Goal: Complete application form

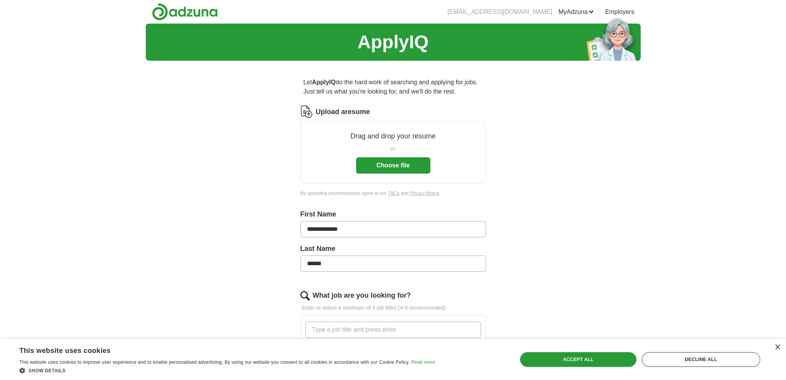
click at [409, 164] on button "Choose file" at bounding box center [393, 165] width 74 height 16
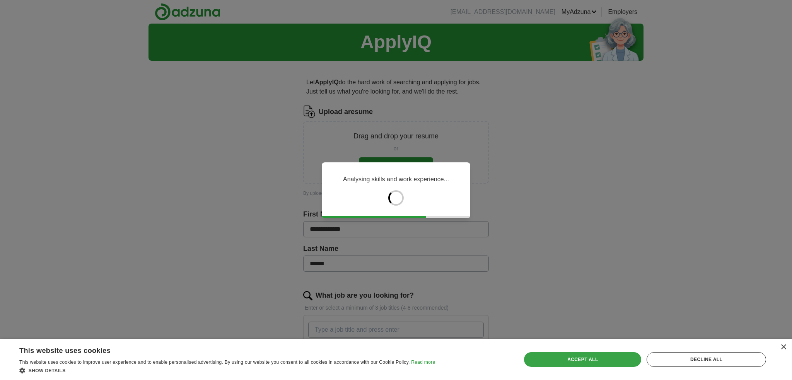
click at [585, 356] on div "Accept all" at bounding box center [582, 359] width 117 height 15
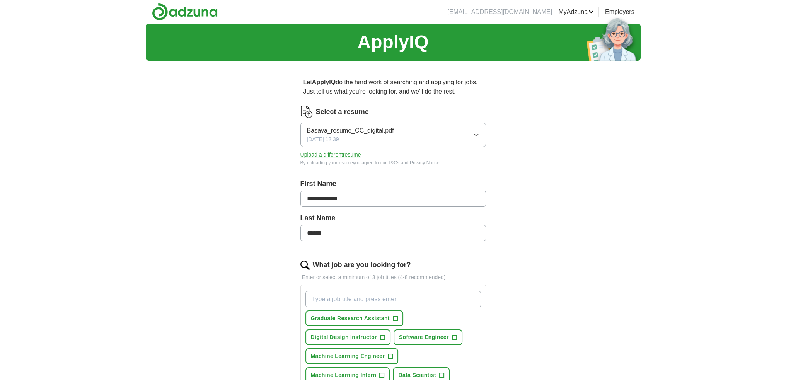
scroll to position [129, 0]
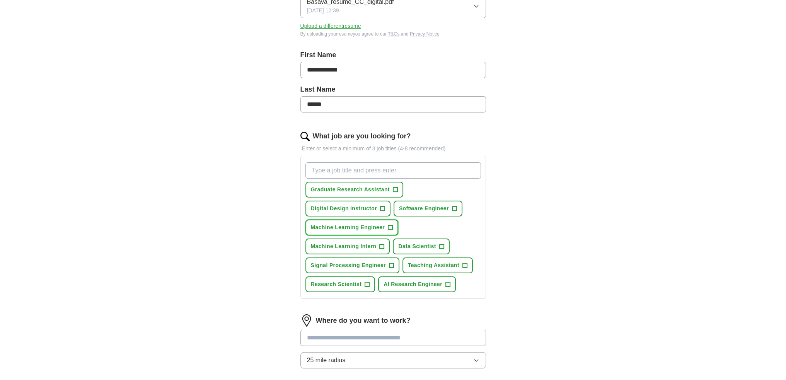
click at [389, 226] on span "+" at bounding box center [390, 228] width 5 height 6
click at [441, 244] on span "+" at bounding box center [441, 247] width 5 height 6
click at [389, 266] on span "+" at bounding box center [391, 265] width 5 height 6
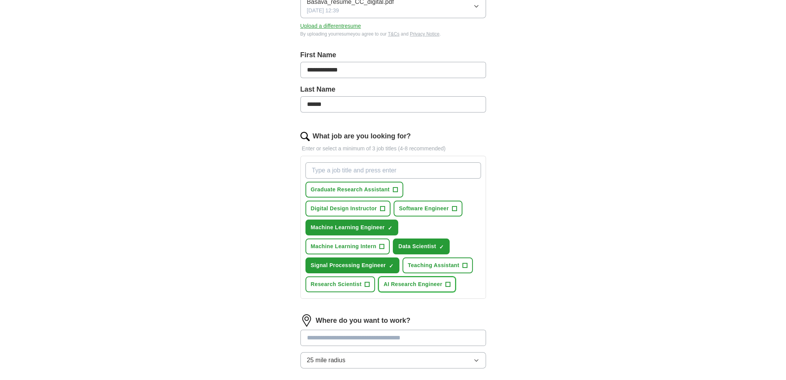
click at [442, 282] on button "AI Research Engineer +" at bounding box center [417, 284] width 78 height 16
click at [367, 283] on span "+" at bounding box center [367, 284] width 5 height 6
click at [360, 171] on input "What job are you looking for?" at bounding box center [393, 170] width 176 height 16
type input "Data Engineer"
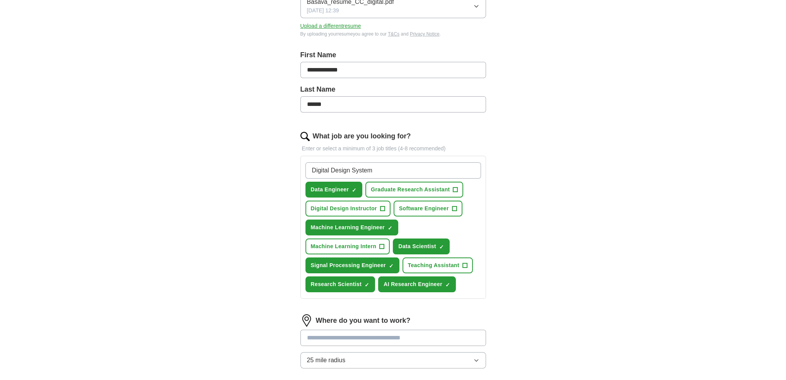
type input "Digital Design Systems"
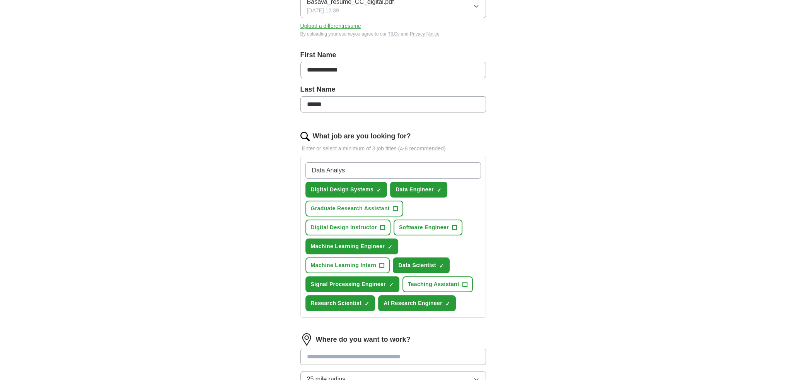
type input "Data Analyst"
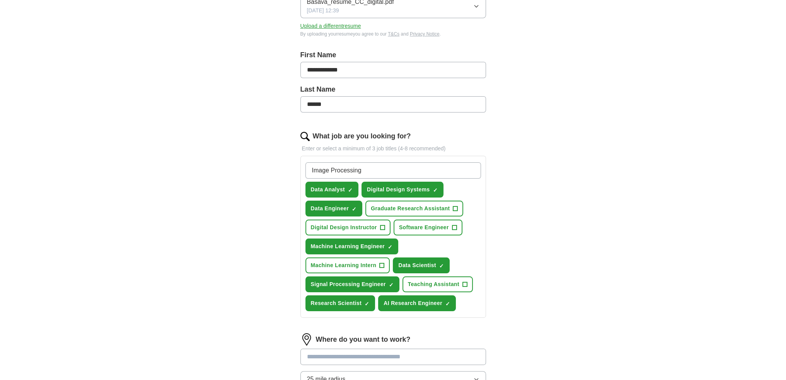
type input "Image Processing"
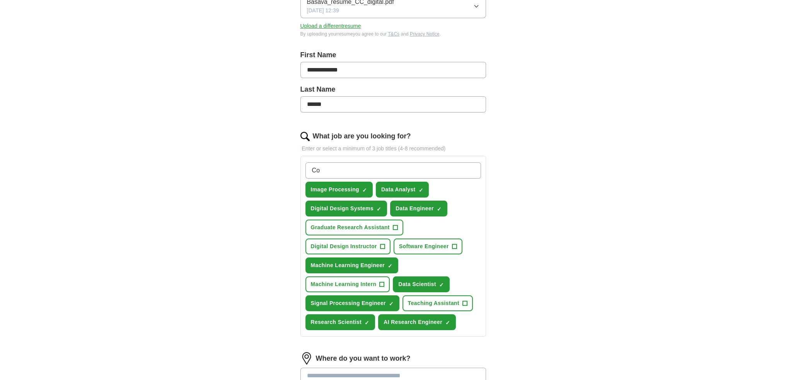
type input "C"
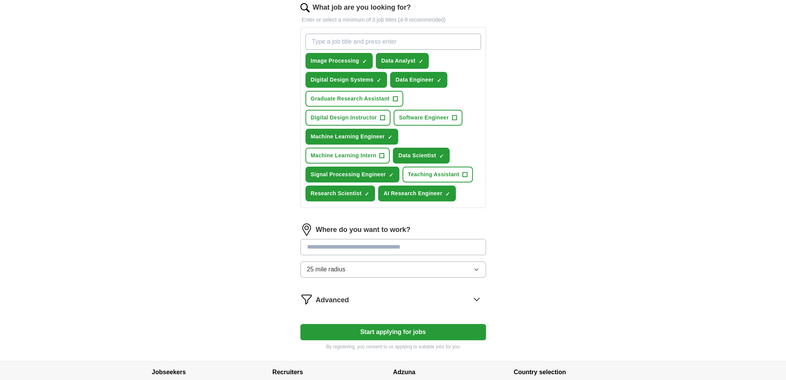
click at [365, 248] on input at bounding box center [393, 247] width 186 height 16
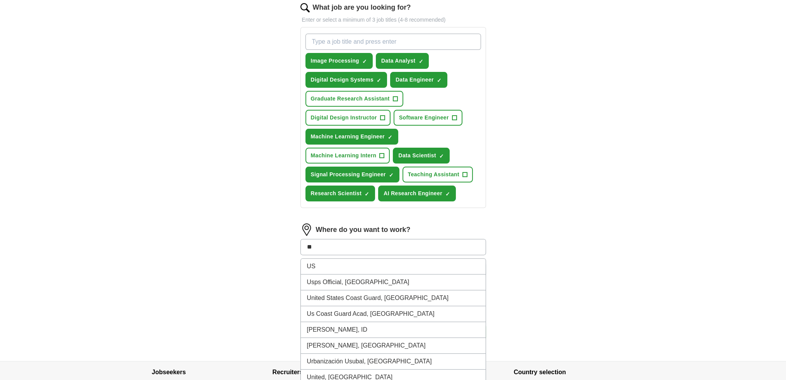
type input "*"
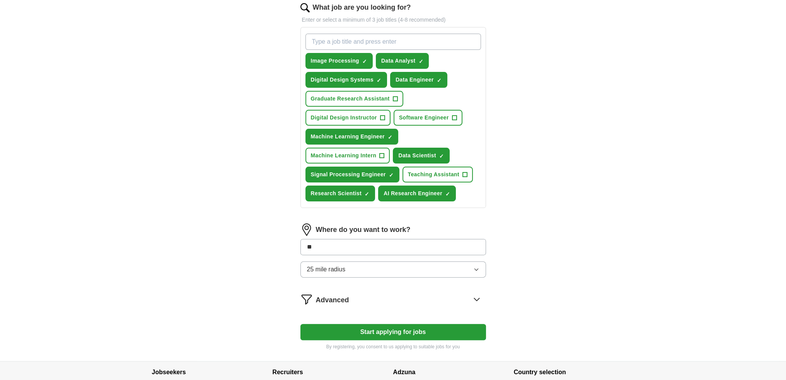
type input "***"
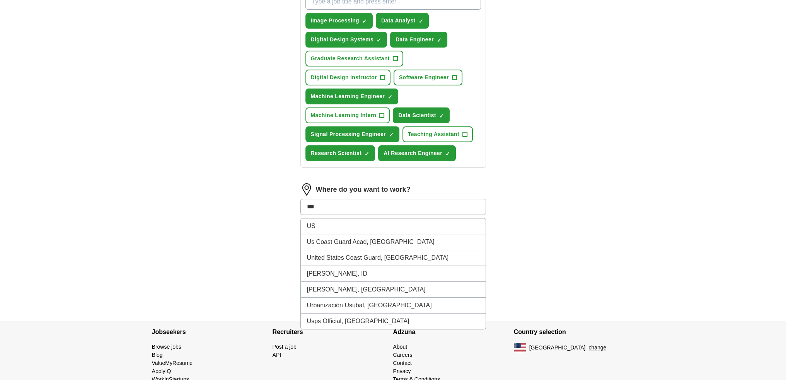
scroll to position [312, 0]
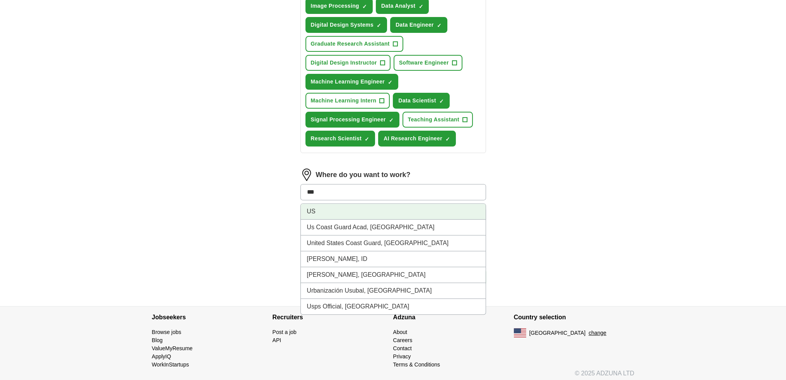
click at [377, 210] on li "US" at bounding box center [393, 212] width 185 height 16
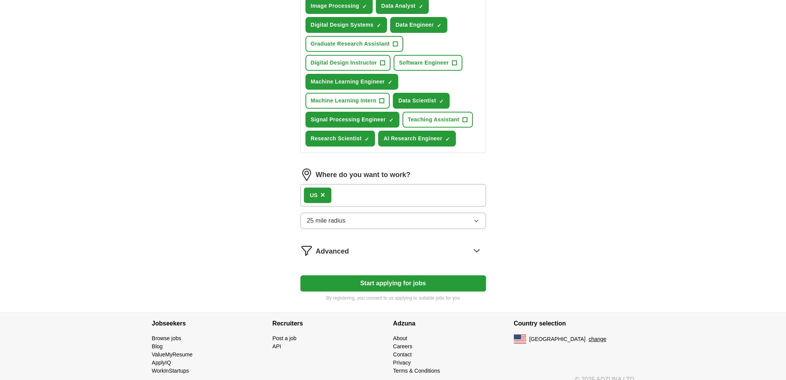
click at [324, 191] on span "×" at bounding box center [322, 195] width 5 height 9
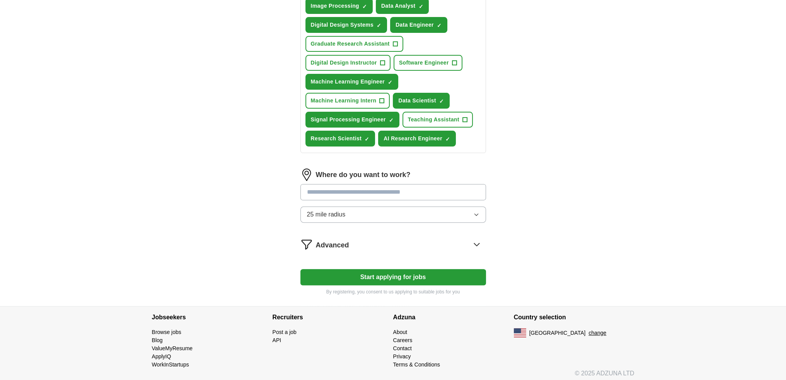
click at [384, 247] on form "**********" at bounding box center [393, 44] width 186 height 502
click at [387, 276] on button "Start applying for jobs" at bounding box center [393, 277] width 186 height 16
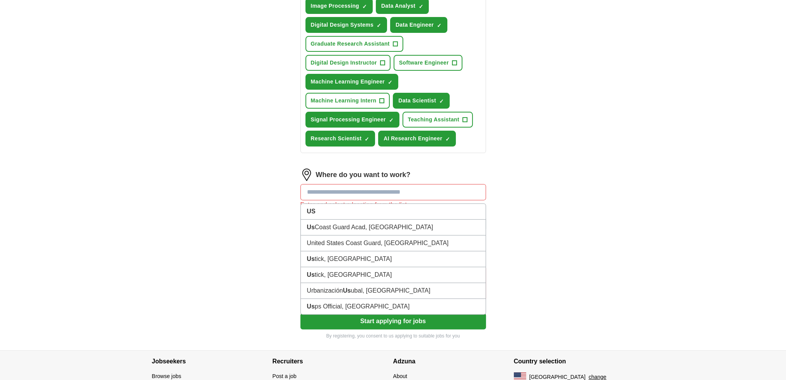
click at [369, 185] on input at bounding box center [393, 192] width 186 height 16
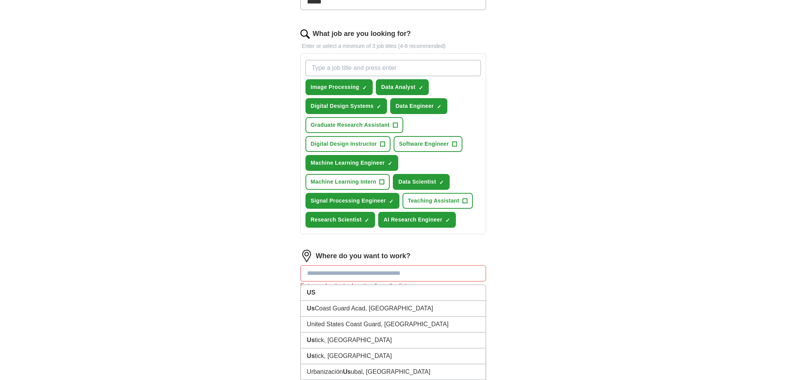
scroll to position [227, 0]
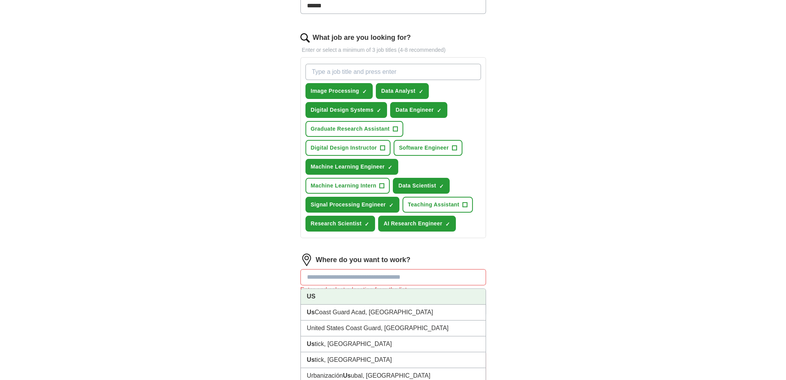
click at [345, 297] on li "US" at bounding box center [393, 297] width 185 height 16
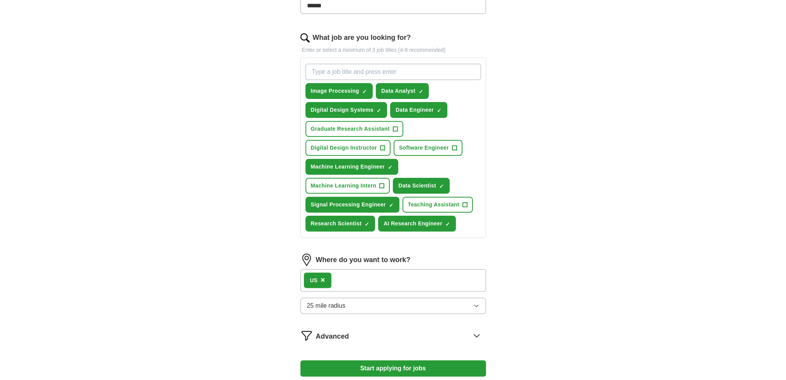
scroll to position [319, 0]
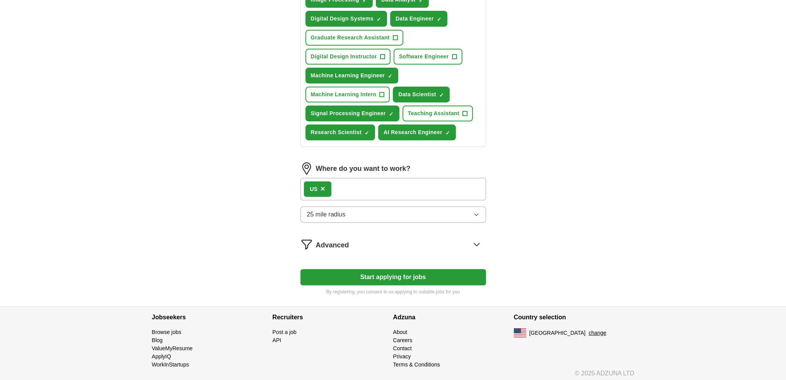
click at [440, 276] on button "Start applying for jobs" at bounding box center [393, 277] width 186 height 16
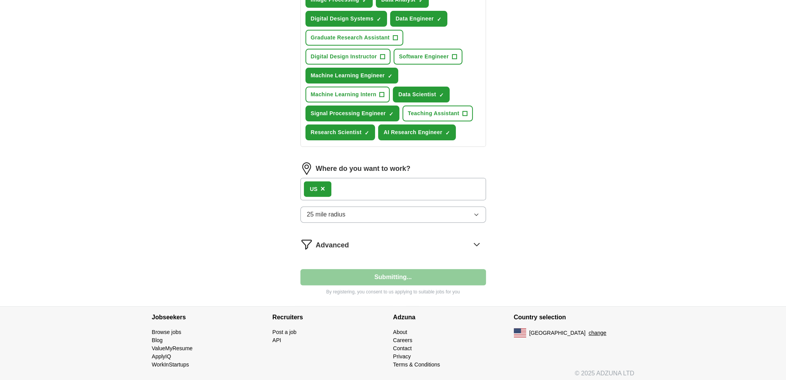
select select "**"
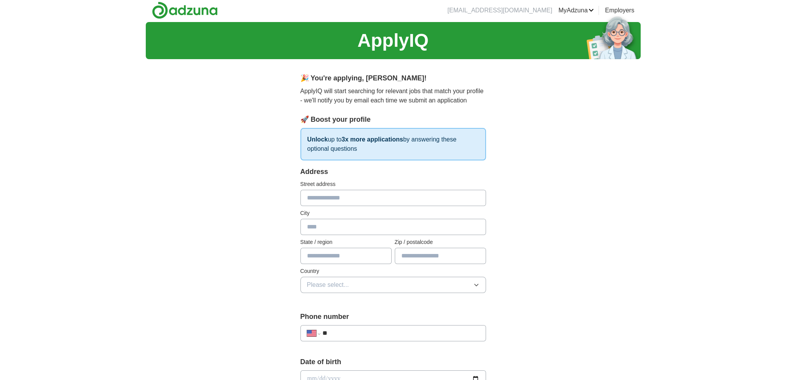
scroll to position [0, 0]
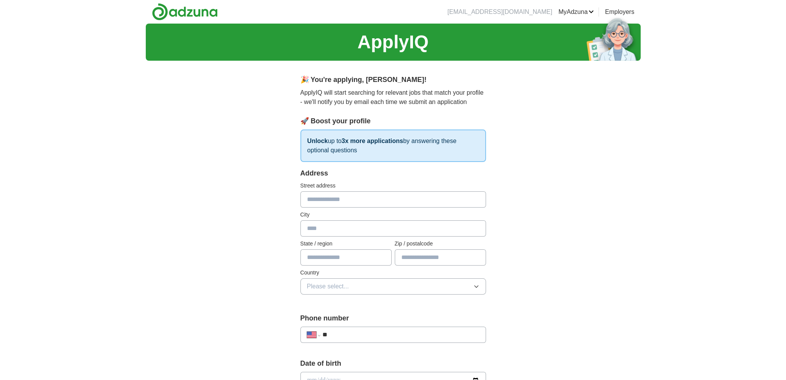
click at [353, 204] on input "text" at bounding box center [393, 199] width 186 height 16
type input "**********"
type input "*******"
type input "**"
type input "*****"
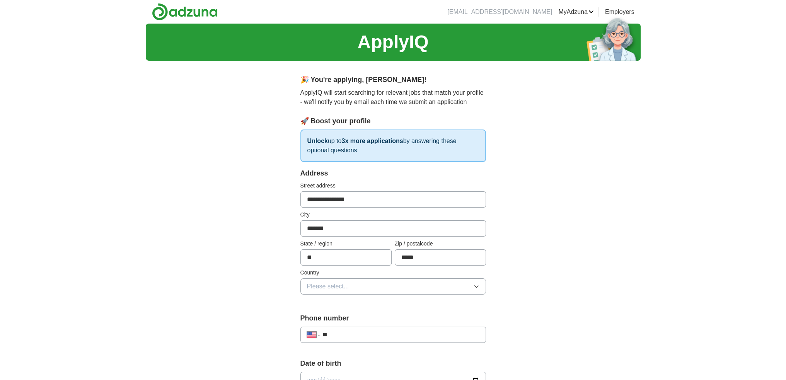
scroll to position [129, 0]
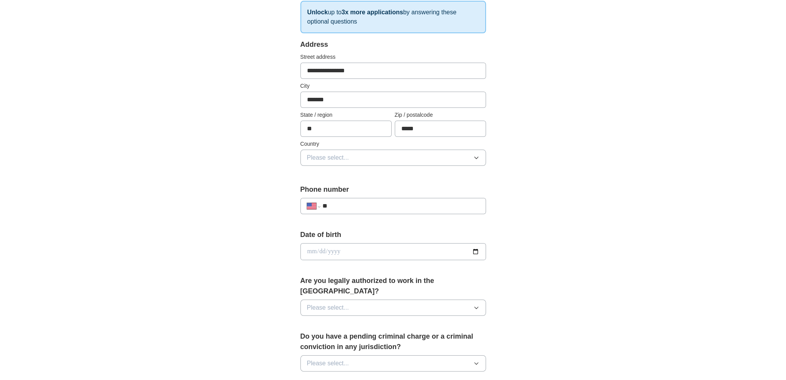
click at [377, 153] on button "Please select..." at bounding box center [393, 158] width 186 height 16
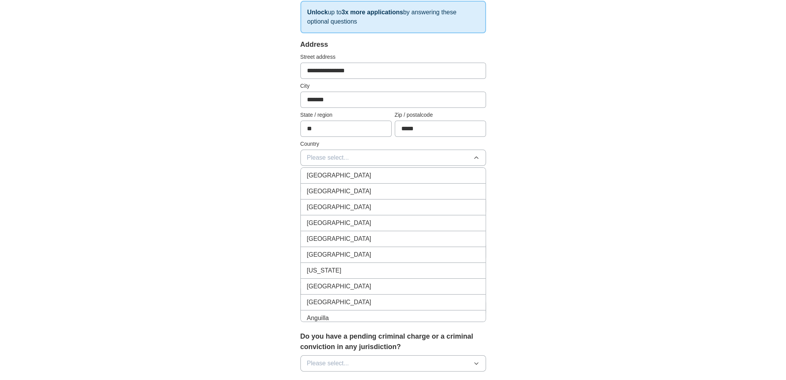
click at [366, 184] on li "[GEOGRAPHIC_DATA]" at bounding box center [393, 192] width 185 height 16
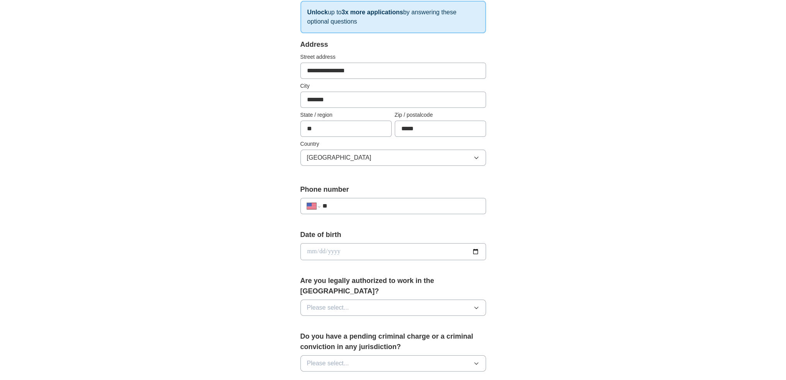
click at [358, 207] on input "**" at bounding box center [400, 205] width 157 height 9
type input "**********"
click at [357, 250] on input "date" at bounding box center [393, 251] width 186 height 17
type input "**********"
click at [346, 303] on span "Please select..." at bounding box center [328, 307] width 42 height 9
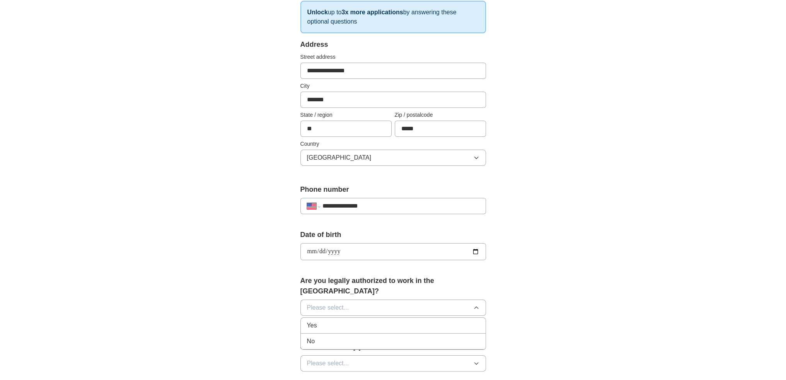
click at [342, 321] on div "Yes" at bounding box center [393, 325] width 172 height 9
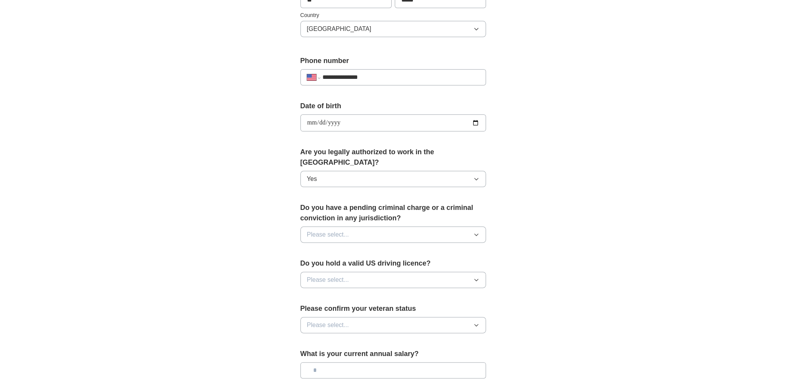
click at [402, 227] on button "Please select..." at bounding box center [393, 235] width 186 height 16
click at [391, 264] on div "No" at bounding box center [393, 268] width 172 height 9
click at [387, 272] on button "Please select..." at bounding box center [393, 280] width 186 height 16
click at [380, 293] on div "Yes" at bounding box center [393, 297] width 172 height 9
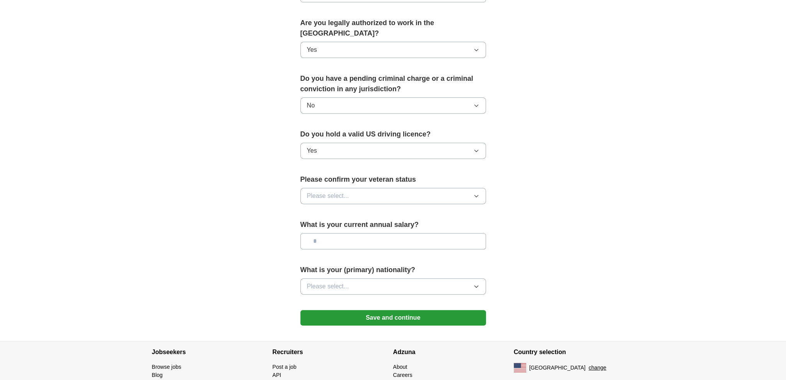
click at [360, 188] on button "Please select..." at bounding box center [393, 196] width 186 height 16
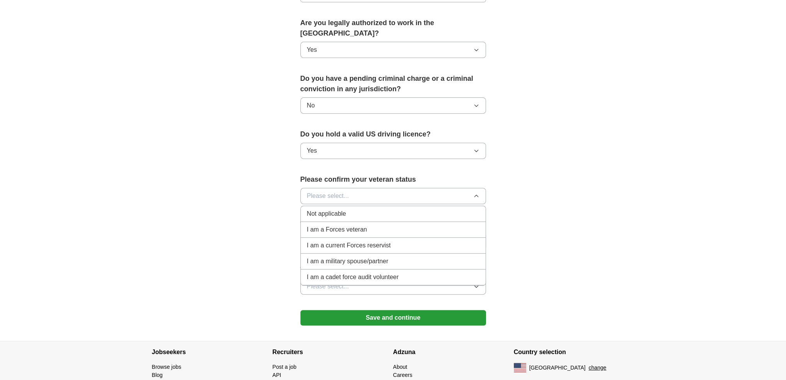
click at [353, 209] on div "Not applicable" at bounding box center [393, 213] width 172 height 9
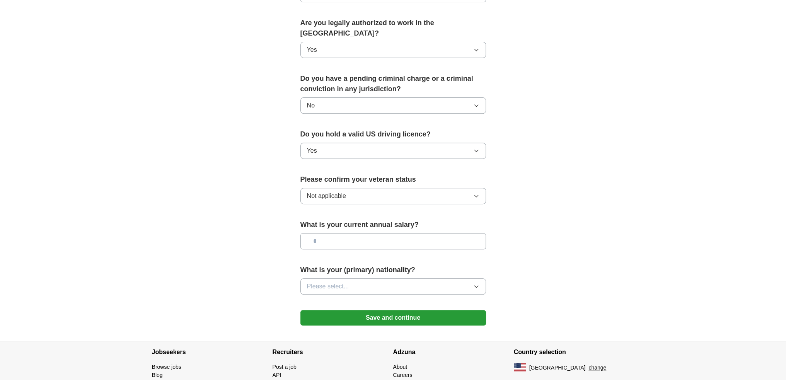
click at [353, 233] on input "text" at bounding box center [393, 241] width 186 height 16
click at [365, 278] on button "Please select..." at bounding box center [393, 286] width 186 height 16
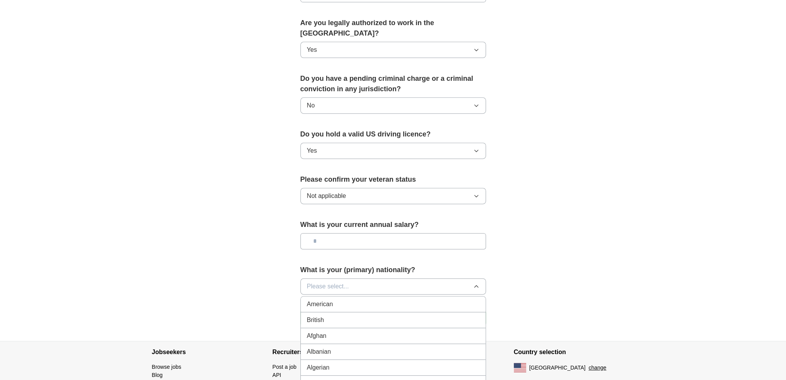
click at [365, 278] on button "Please select..." at bounding box center [393, 286] width 186 height 16
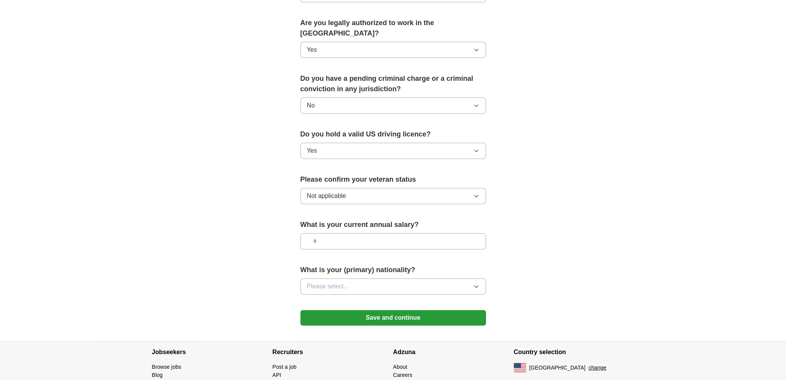
click at [365, 278] on button "Please select..." at bounding box center [393, 286] width 186 height 16
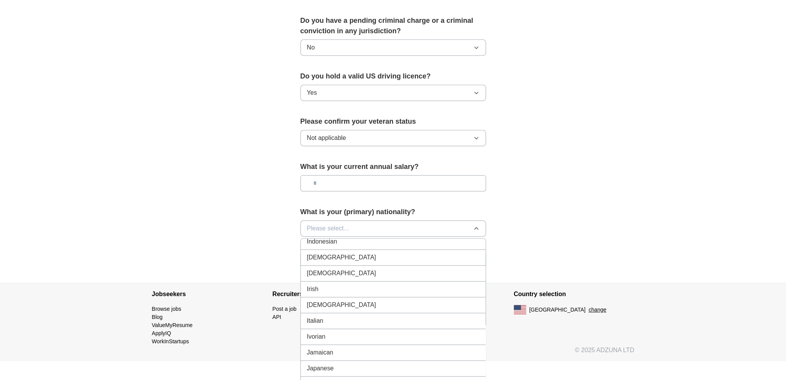
scroll to position [1160, 0]
click at [336, 350] on div "[DEMOGRAPHIC_DATA]" at bounding box center [393, 354] width 172 height 9
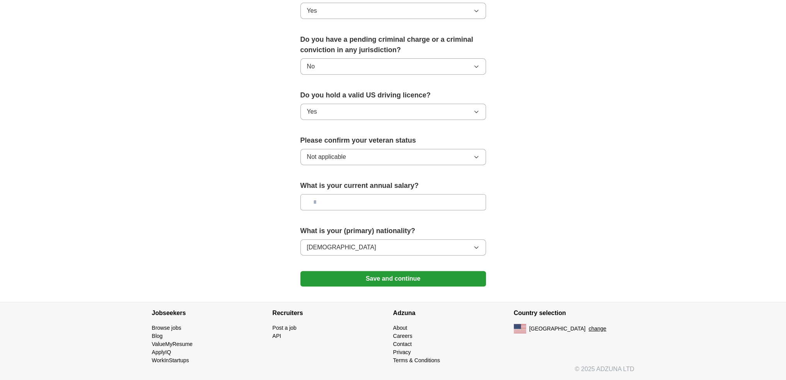
scroll to position [413, 0]
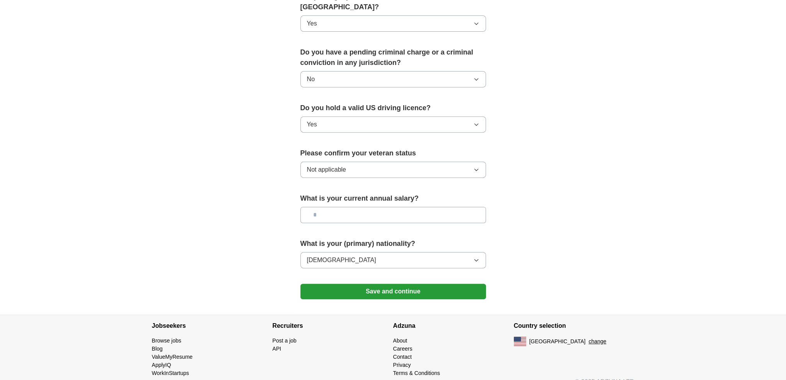
click at [404, 284] on button "Save and continue" at bounding box center [393, 291] width 186 height 15
